Goal: Information Seeking & Learning: Learn about a topic

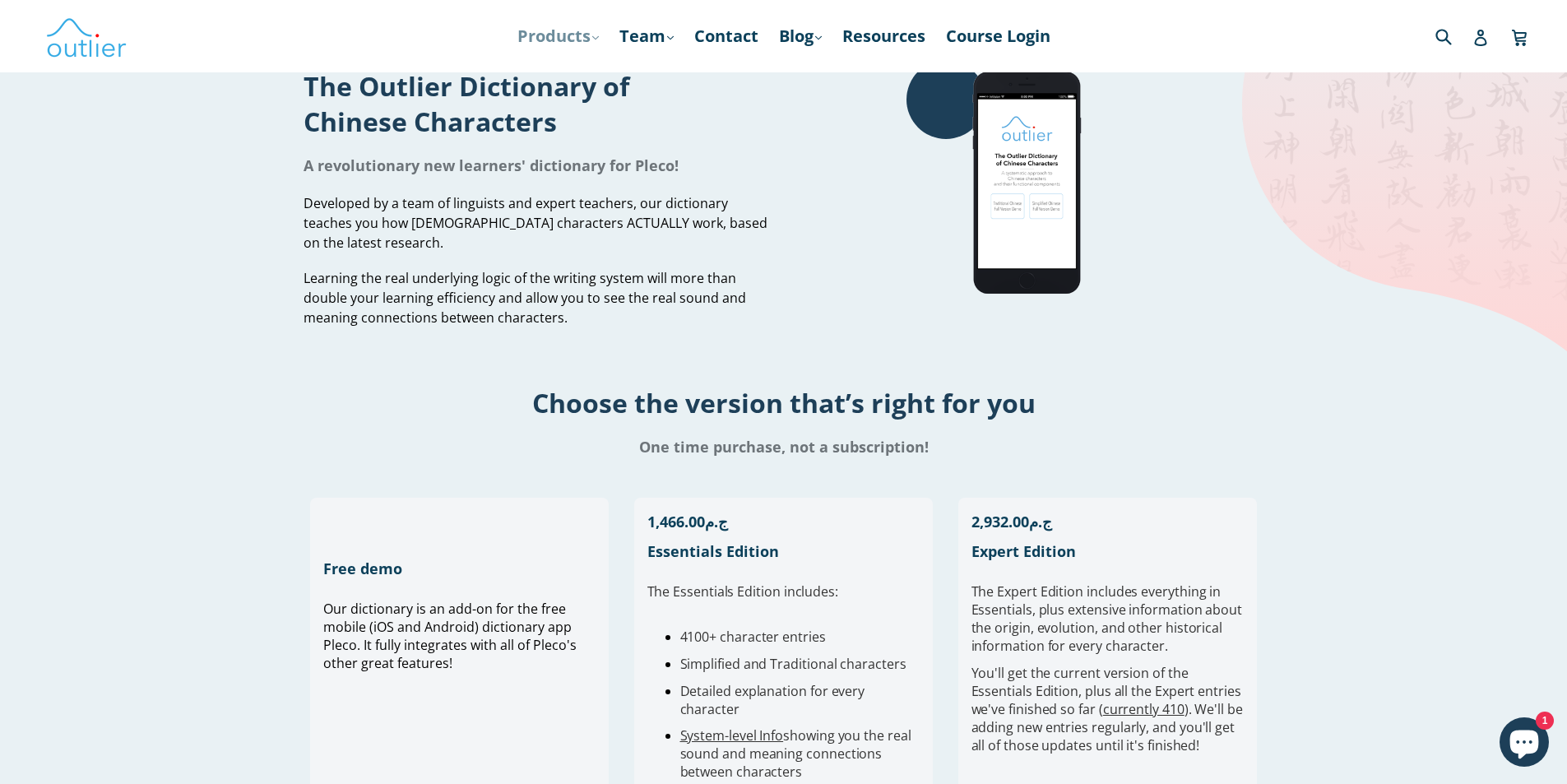
click at [580, 31] on link "Products .cls-1{fill:#231f20} expand" at bounding box center [557, 36] width 98 height 30
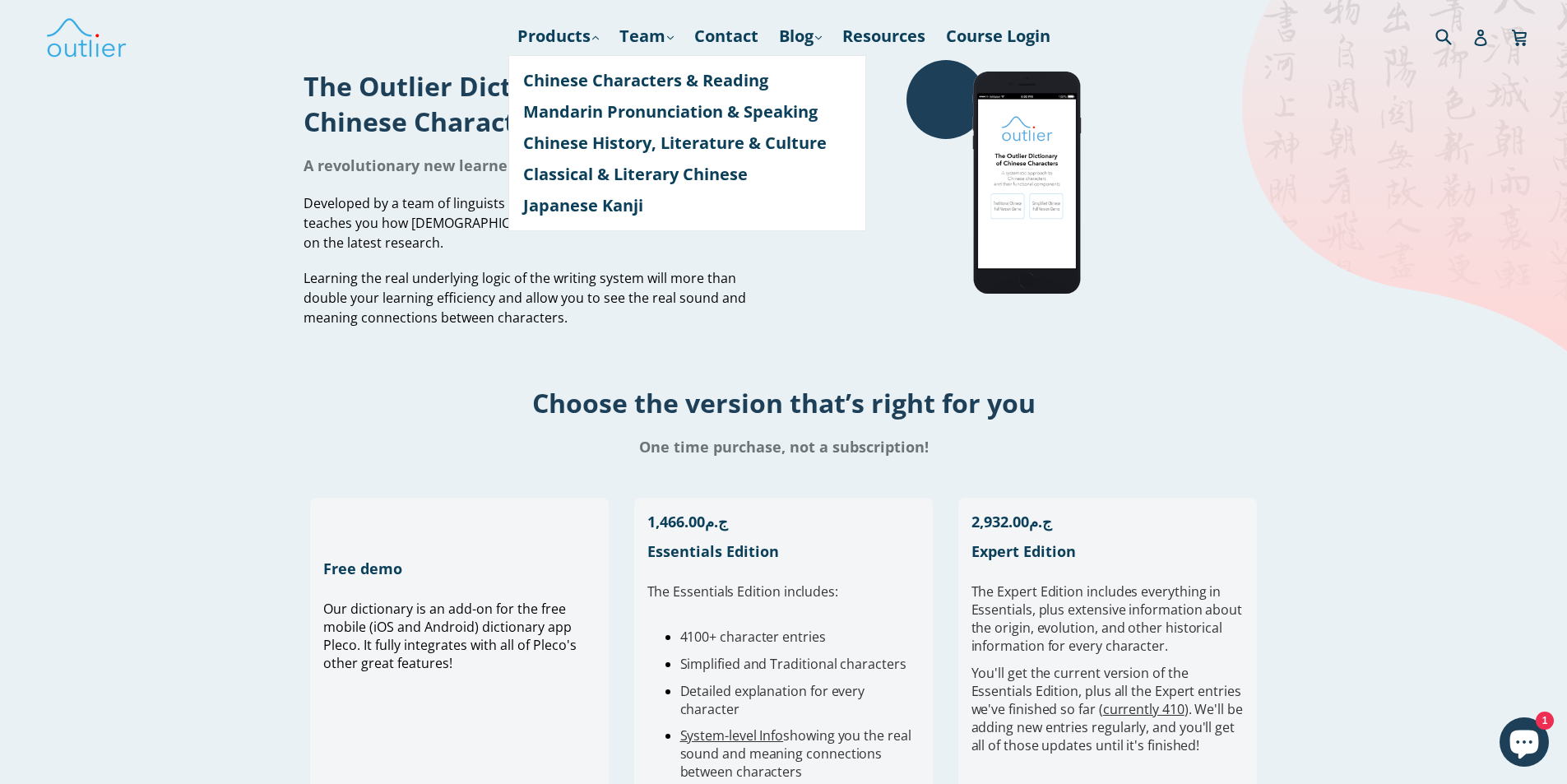
click at [458, 371] on div "Choose the version that’s right for you One time purchase, not a subscription!" at bounding box center [784, 407] width 1567 height 140
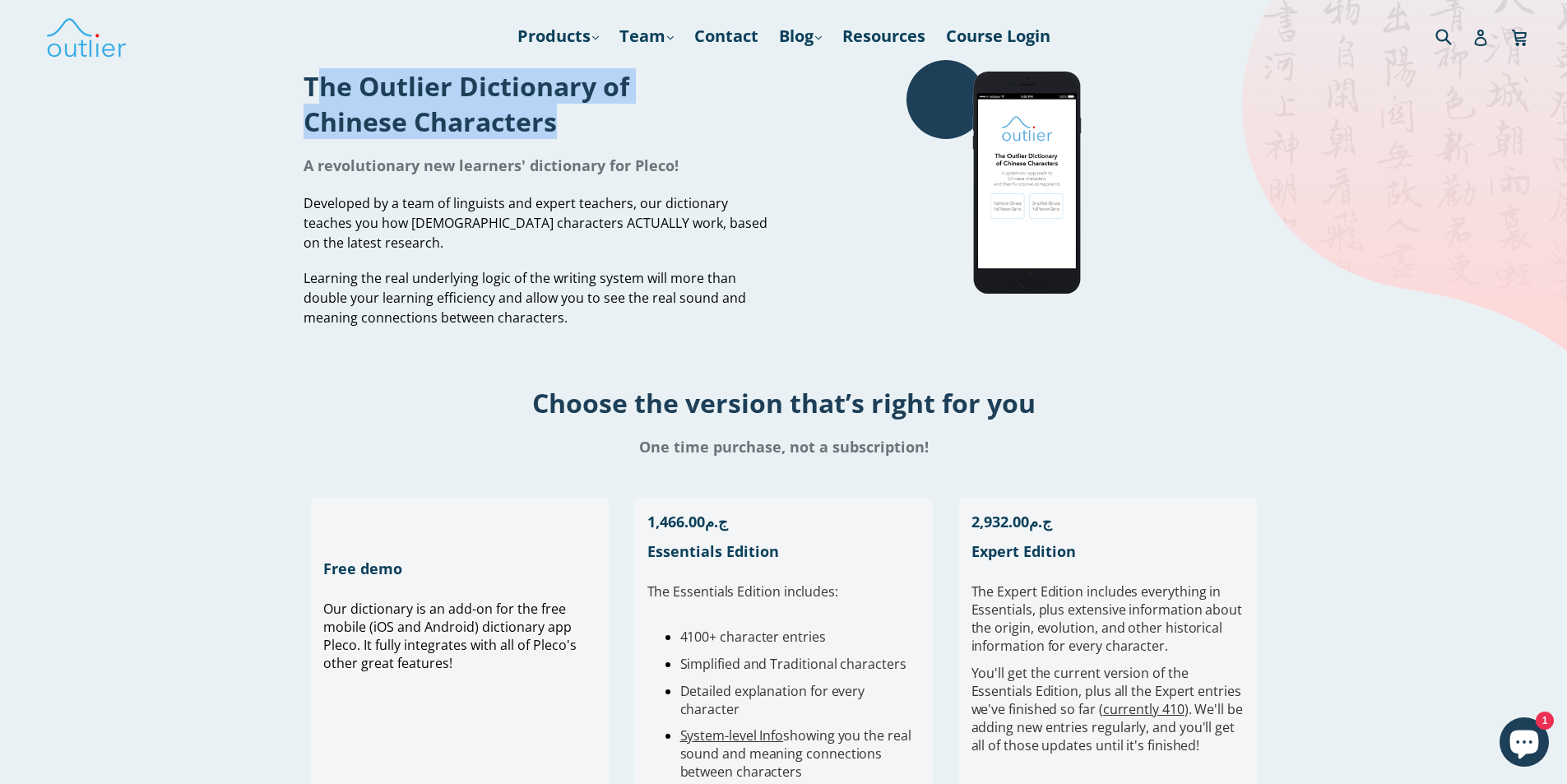
drag, startPoint x: 514, startPoint y: 118, endPoint x: 290, endPoint y: 81, distance: 227.0
click at [290, 81] on div "The Outlier Dictionary of Chinese Characters A revolutionary new learners' dict…" at bounding box center [784, 198] width 988 height 277
copy h1 "The Outlier Dictionary of Chinese Characters"
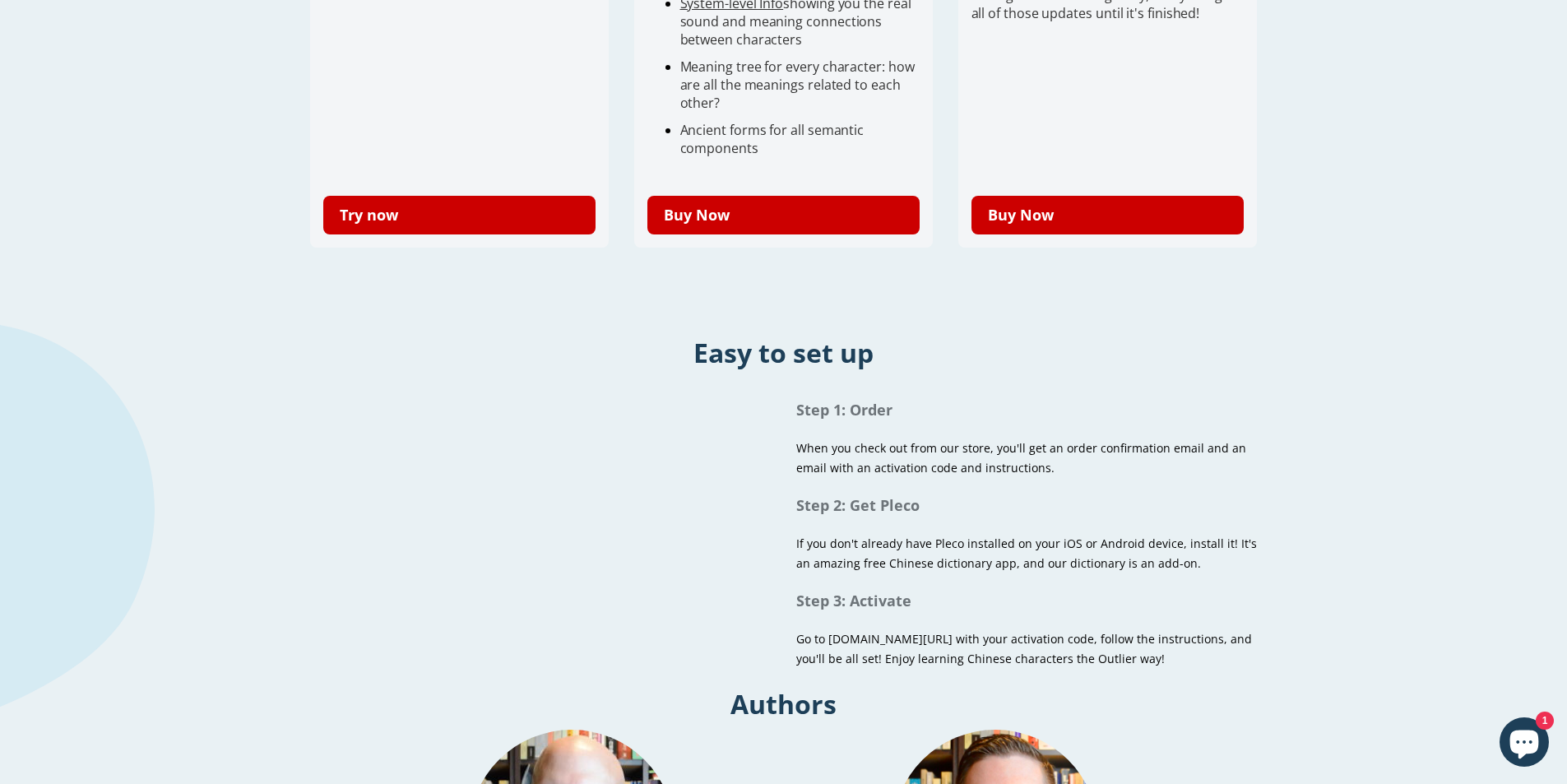
scroll to position [740, 0]
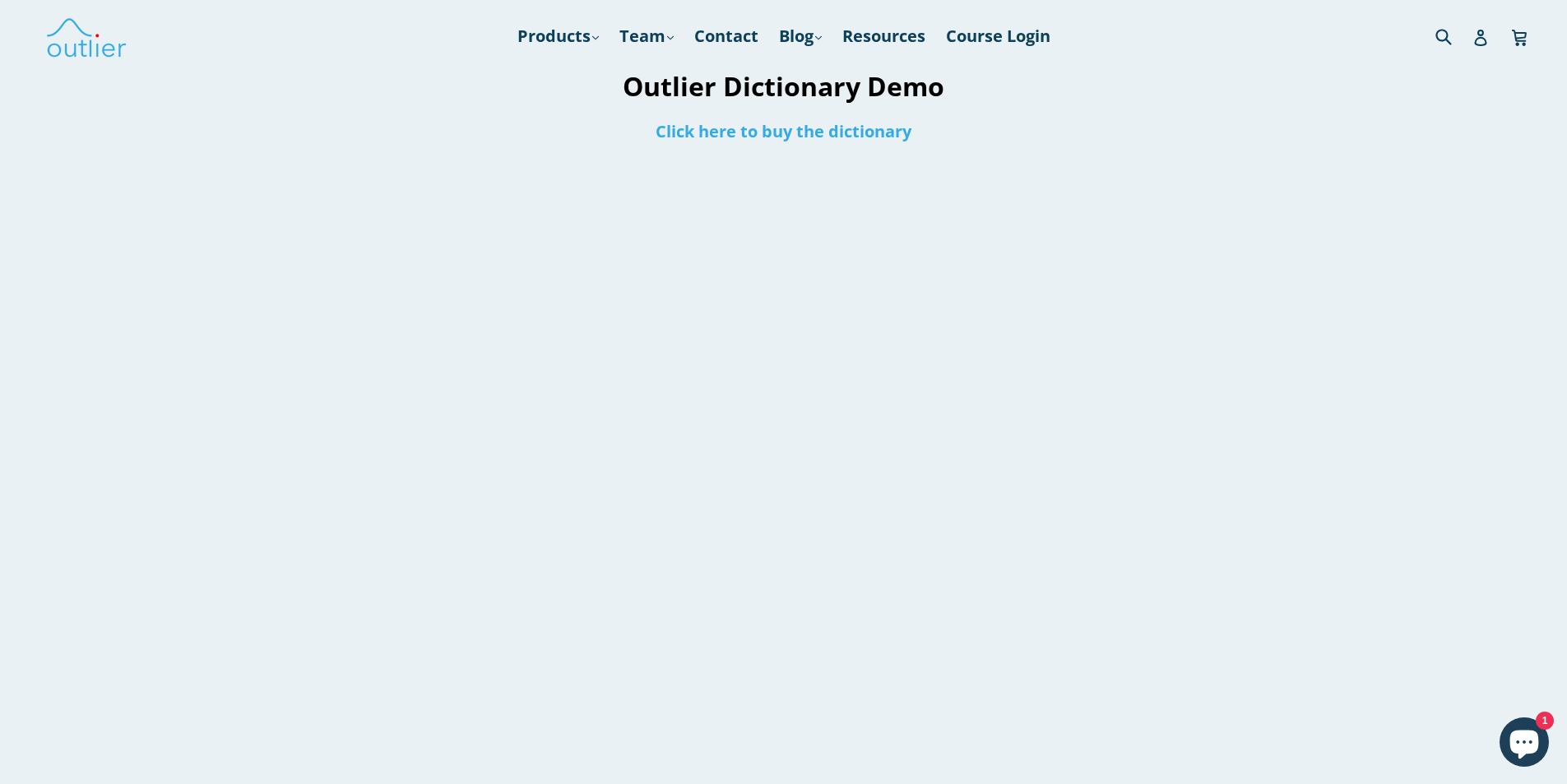
click at [658, 88] on h1 "Outlier Dictionary Demo" at bounding box center [784, 86] width 768 height 36
drag, startPoint x: 799, startPoint y: 91, endPoint x: 549, endPoint y: 77, distance: 250.4
click at [549, 77] on h1 "Outlier Dictionary Demo" at bounding box center [784, 86] width 768 height 36
copy h1 "Outlier Dictionary"
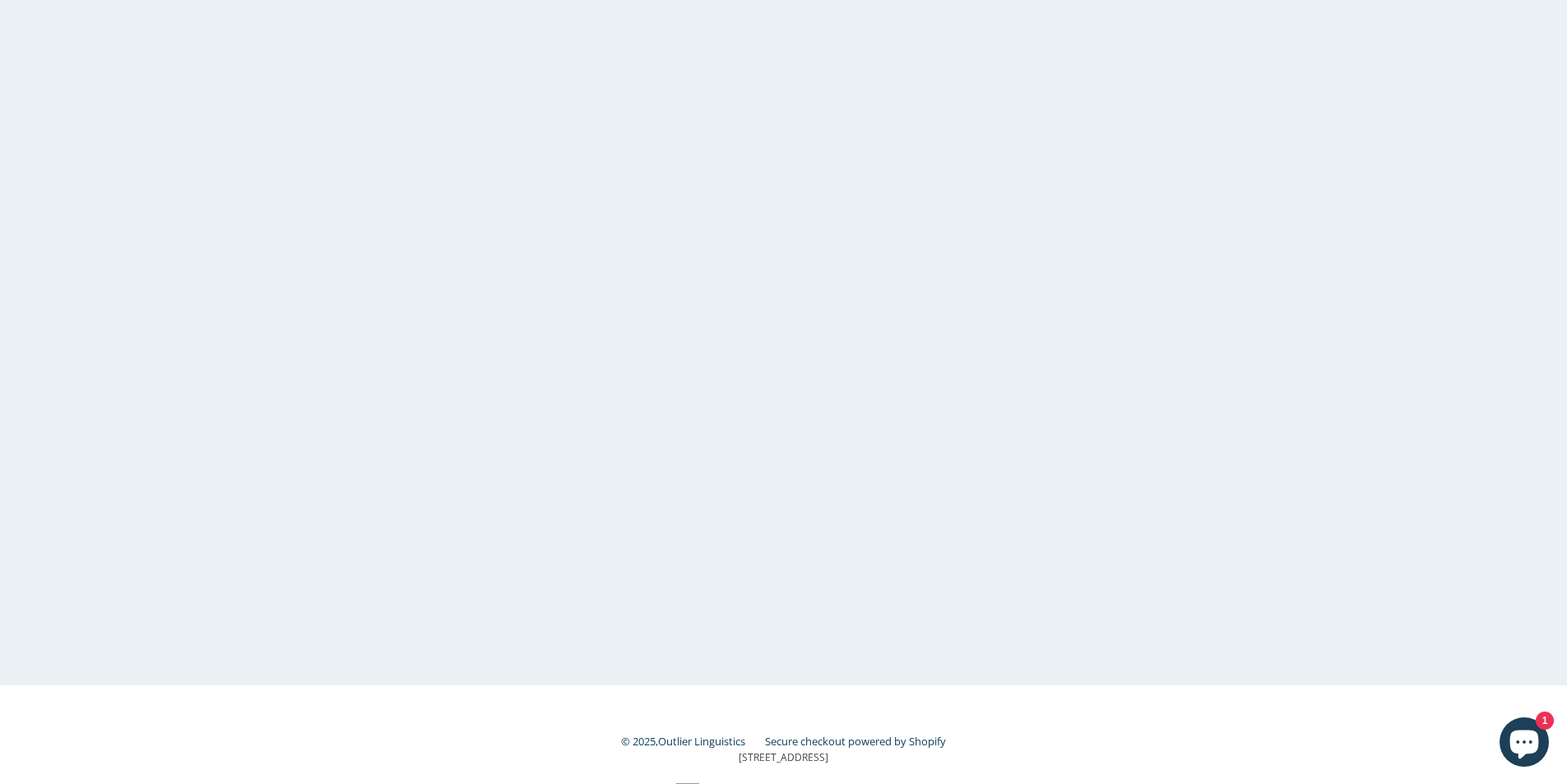
scroll to position [259, 0]
